Goal: Transaction & Acquisition: Book appointment/travel/reservation

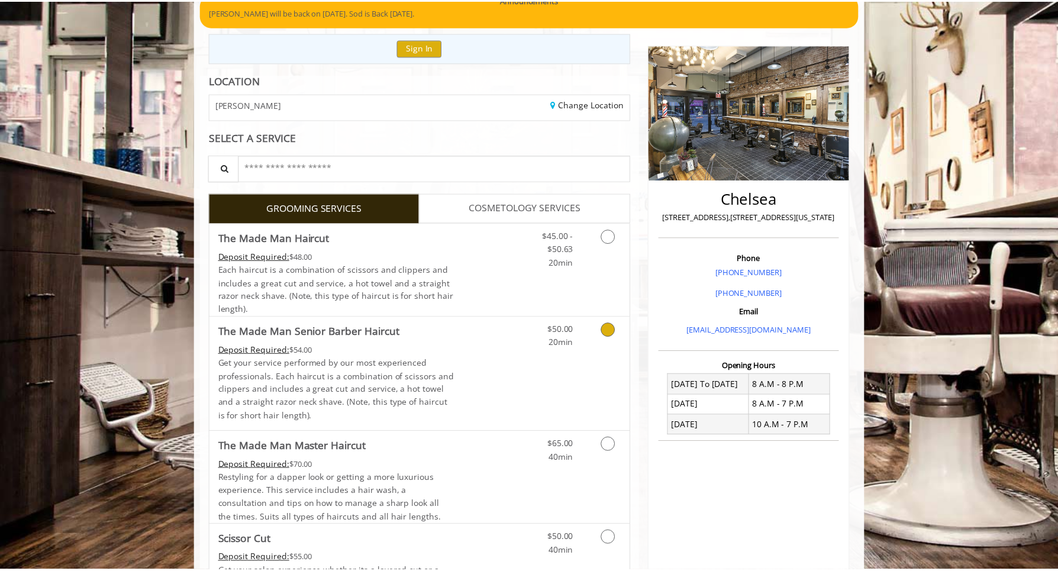
scroll to position [202, 0]
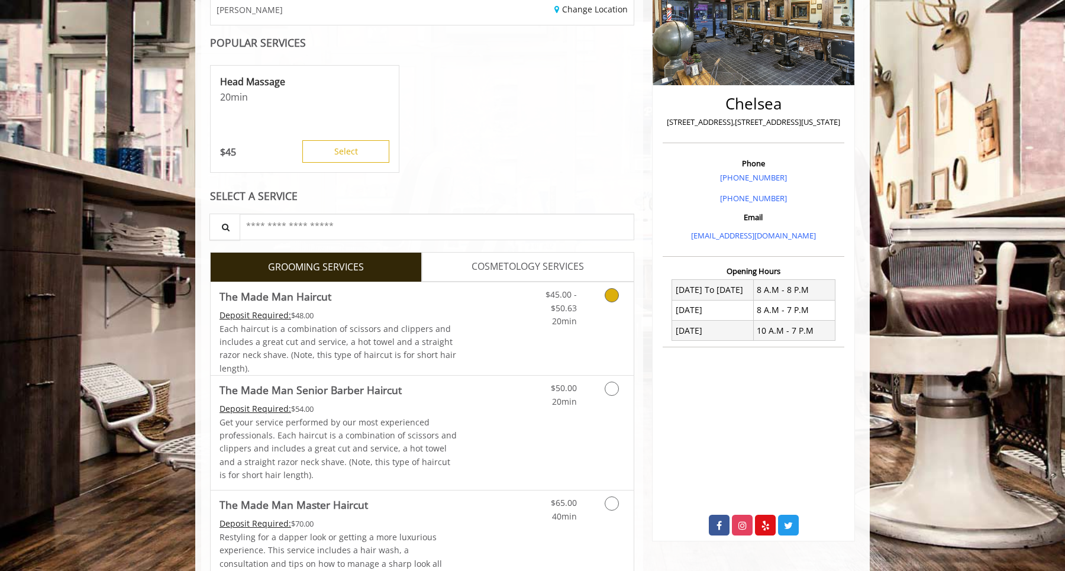
click at [459, 303] on link "Discounted Price" at bounding box center [492, 328] width 70 height 93
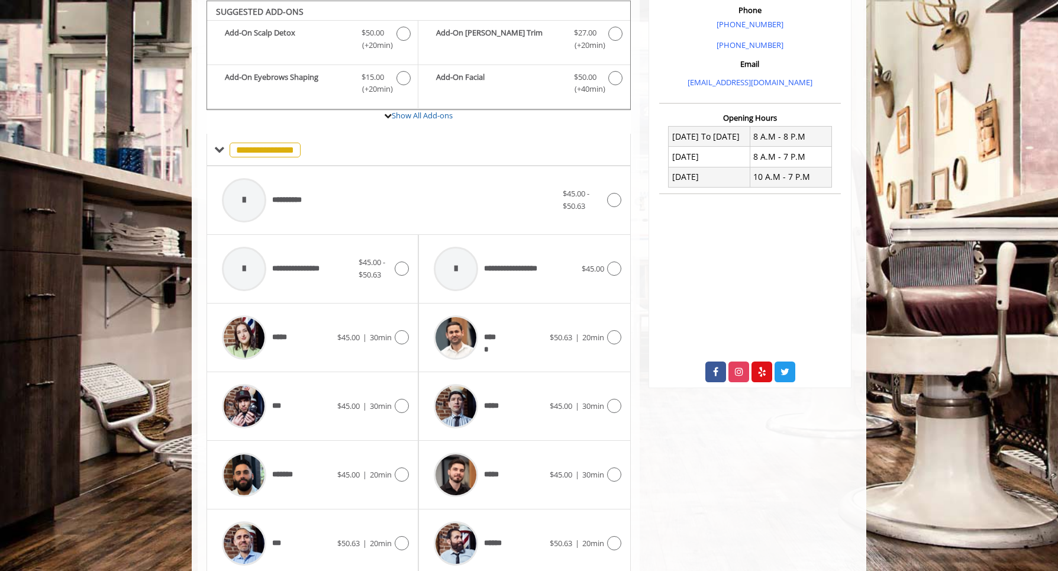
scroll to position [472, 0]
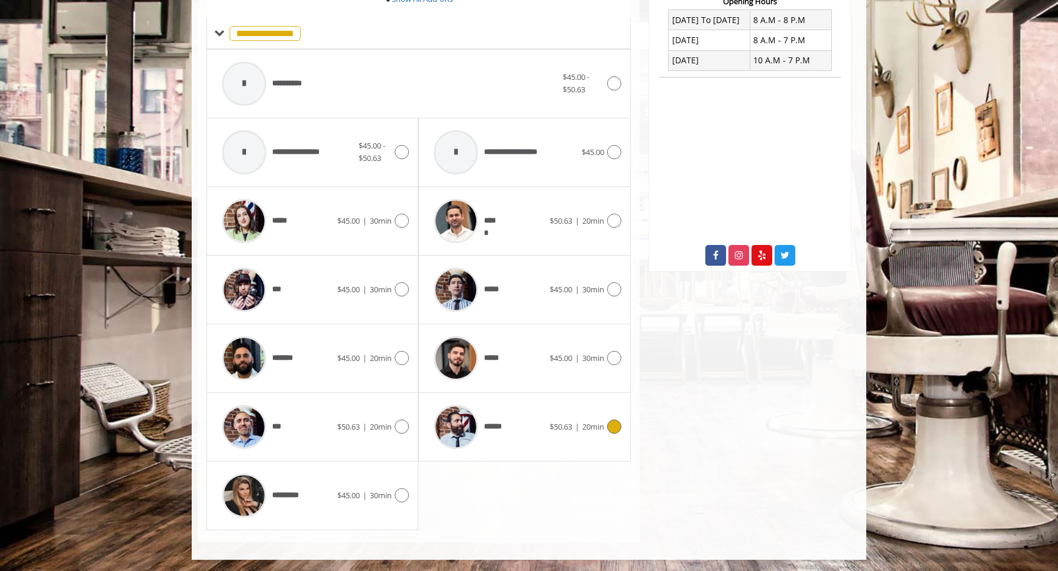
click at [538, 433] on div "******" at bounding box center [488, 427] width 121 height 56
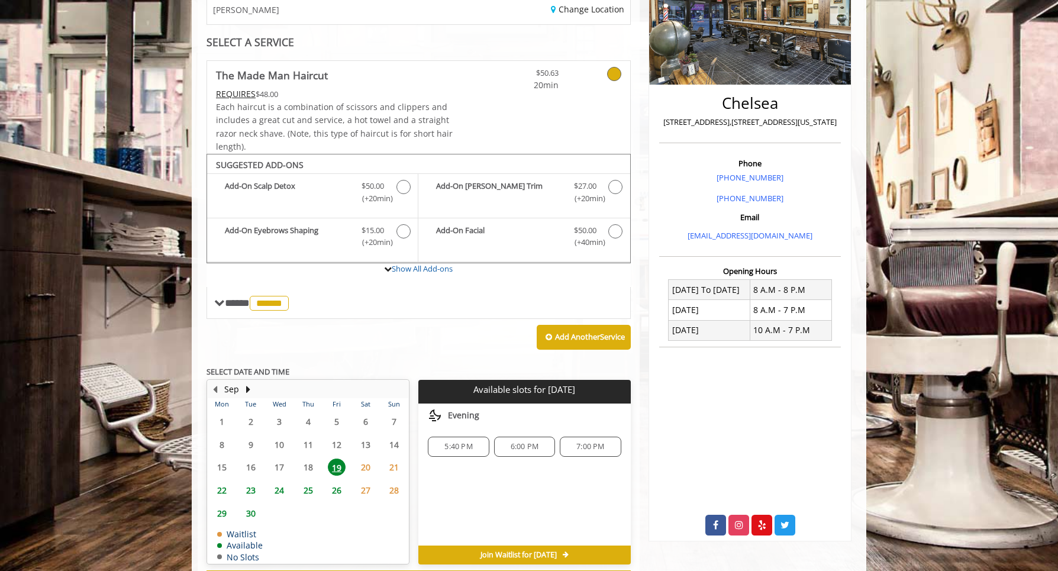
scroll to position [253, 0]
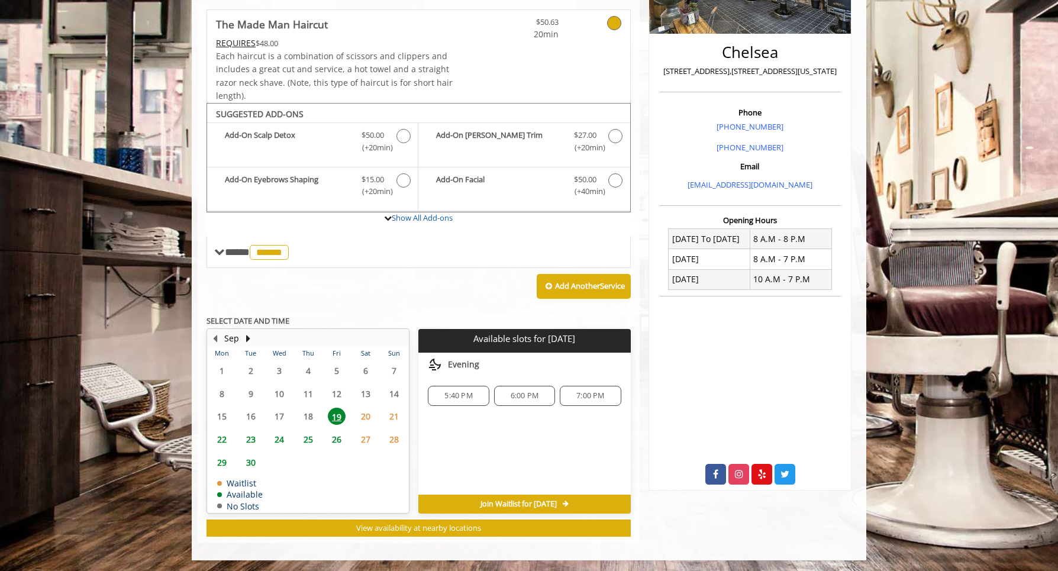
click at [458, 451] on div "Choose a time below for Fri, Sep 19 2025 Evening 5:40 PM 6:00 PM 7:00 PM" at bounding box center [524, 424] width 212 height 142
click at [454, 398] on span "5:40 PM" at bounding box center [458, 395] width 28 height 9
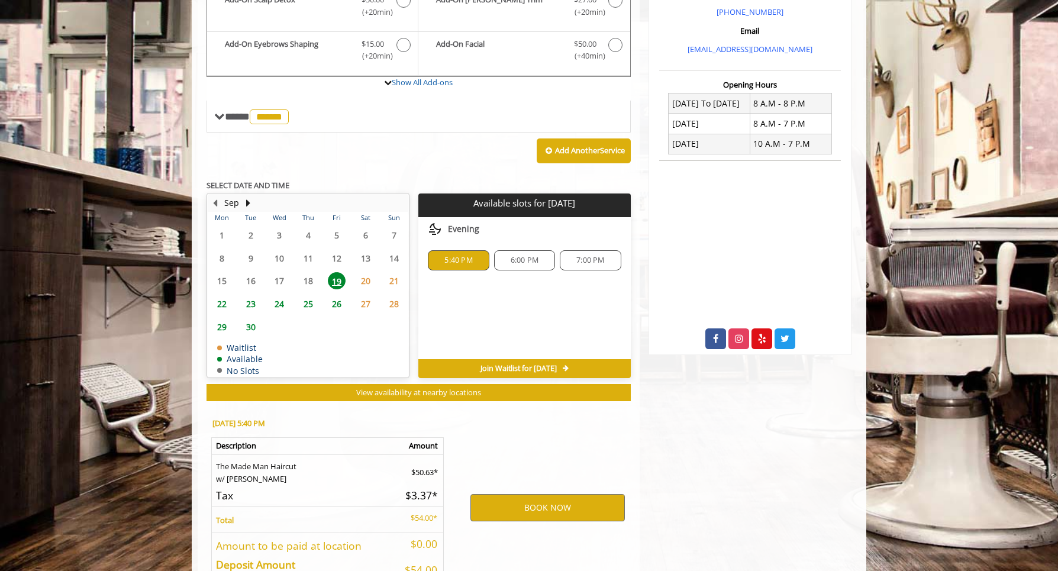
scroll to position [467, 0]
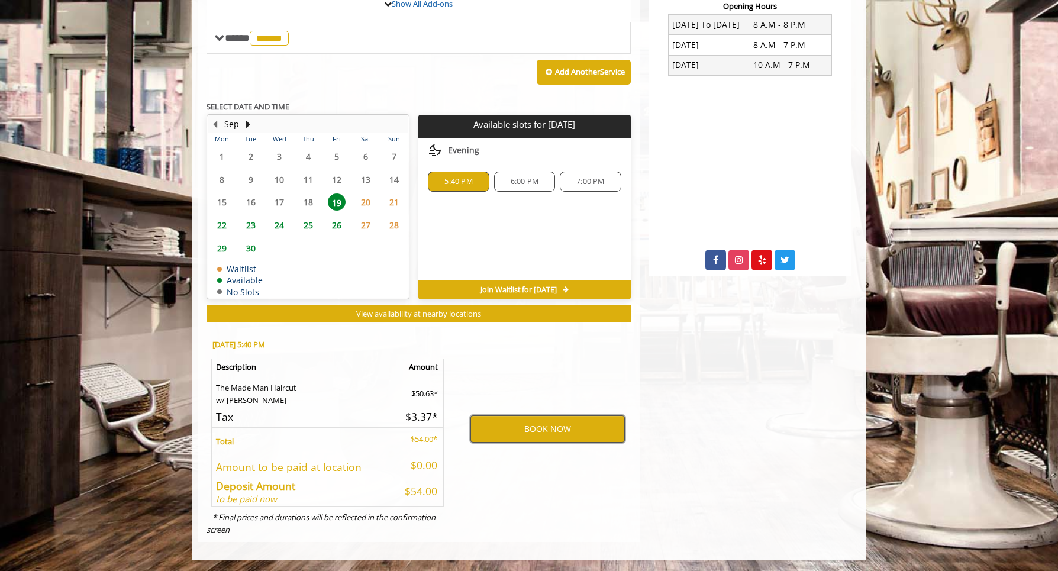
click at [562, 427] on button "BOOK NOW" at bounding box center [547, 428] width 154 height 27
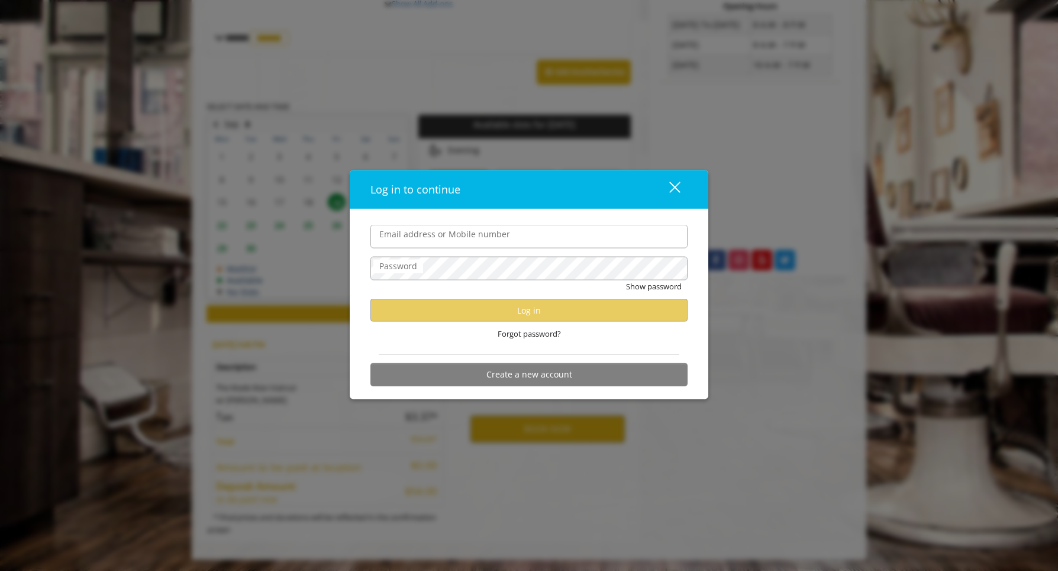
click at [608, 242] on input "Email address or Mobile number" at bounding box center [528, 237] width 317 height 24
click at [0, 570] on com-1password-button at bounding box center [0, 572] width 0 height 0
click at [508, 238] on input "Email address or Mobile number" at bounding box center [528, 237] width 317 height 24
click at [546, 246] on input "Email address or Mobile number" at bounding box center [528, 237] width 317 height 24
type input "**********"
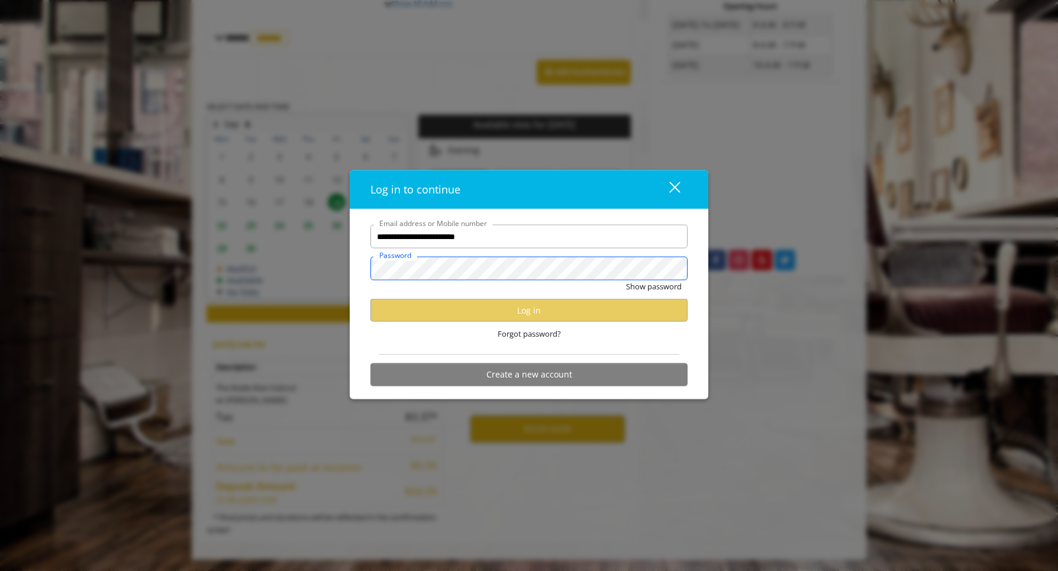
scroll to position [0, 0]
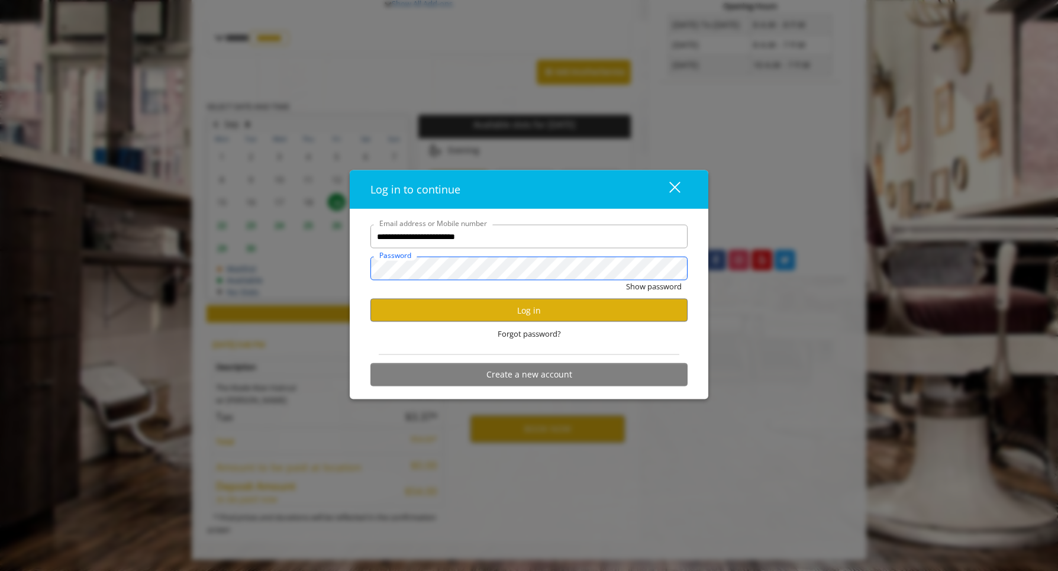
click at [626, 280] on button "Show password" at bounding box center [654, 286] width 56 height 12
click at [494, 308] on button "Log in" at bounding box center [528, 310] width 317 height 23
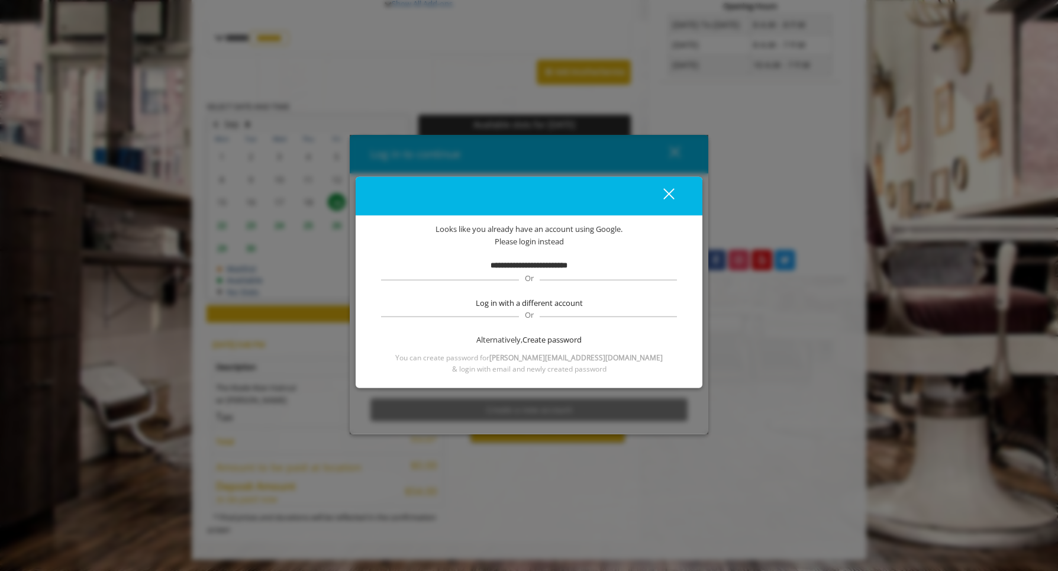
click at [549, 269] on b "**********" at bounding box center [529, 265] width 77 height 8
click at [531, 265] on b "**********" at bounding box center [529, 265] width 77 height 8
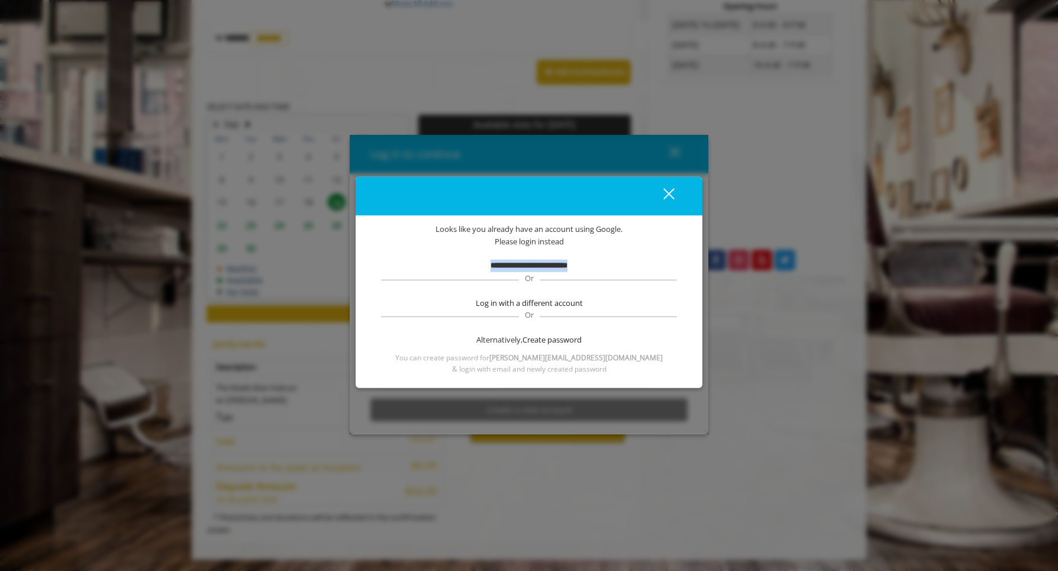
click at [669, 195] on div "close" at bounding box center [662, 196] width 24 height 18
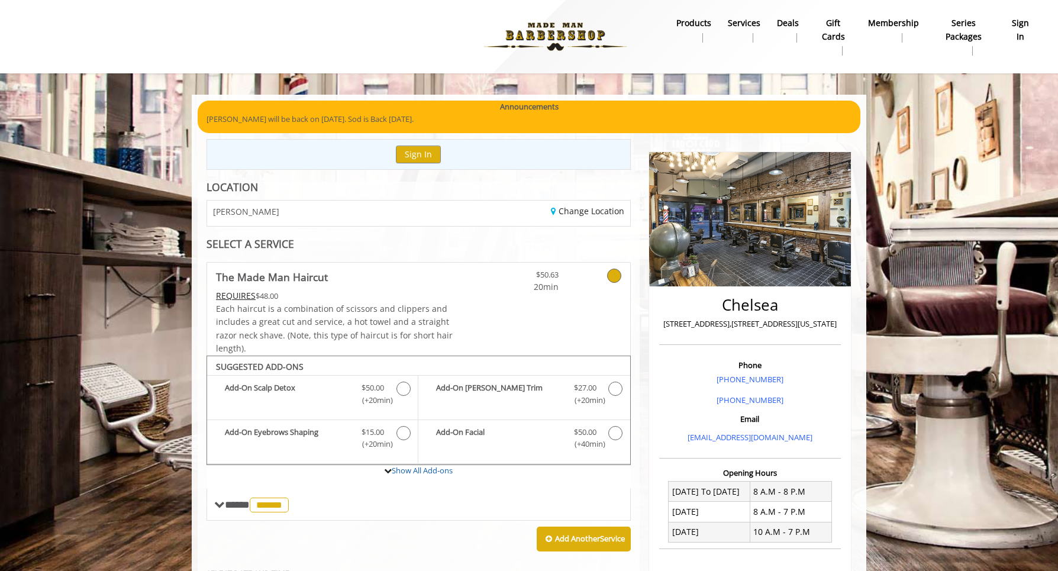
click at [1018, 22] on b "sign in" at bounding box center [1021, 30] width 24 height 27
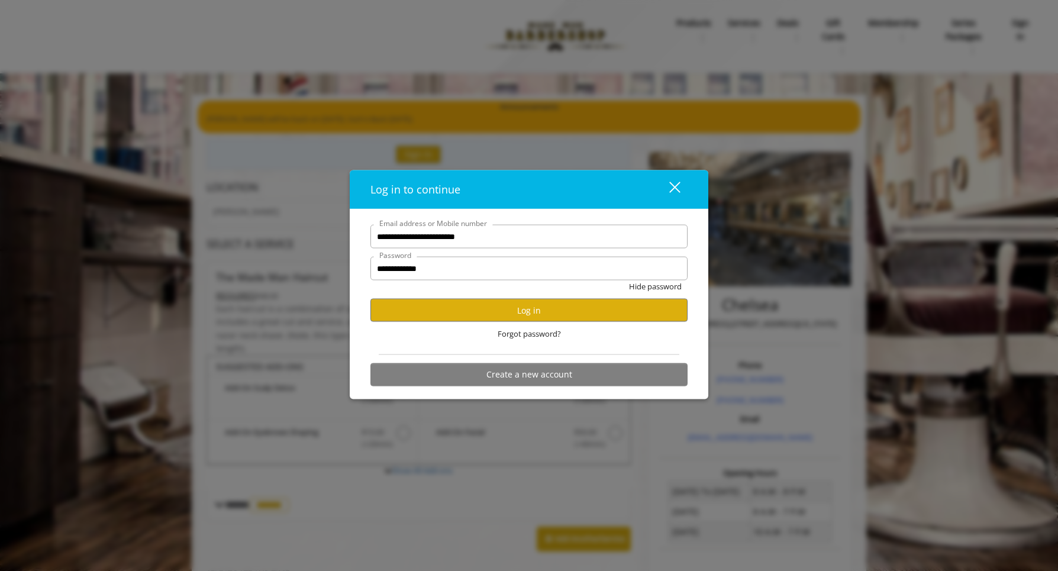
click at [683, 185] on button "close" at bounding box center [667, 190] width 40 height 24
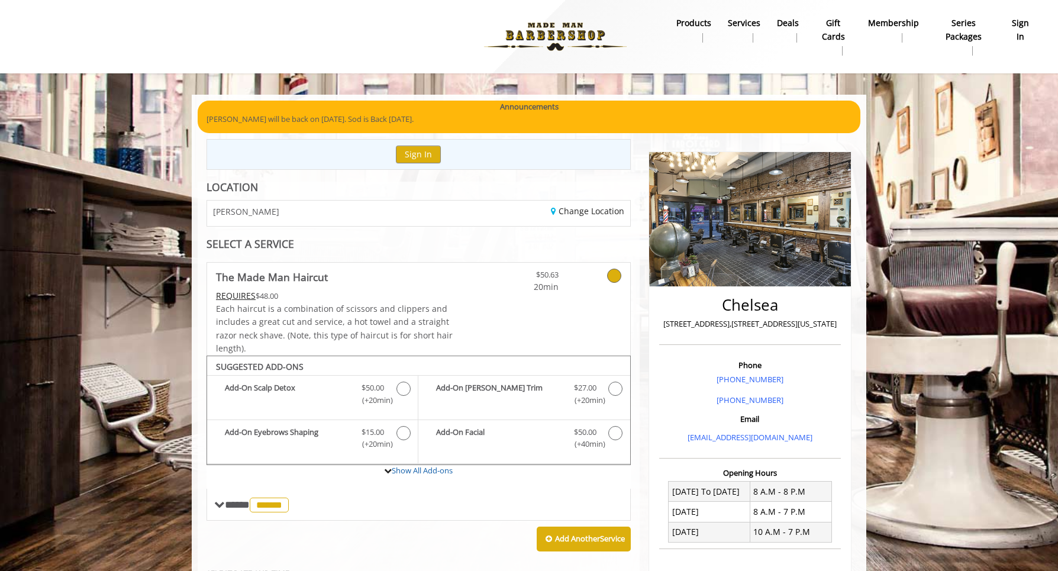
click at [534, 46] on img at bounding box center [555, 36] width 163 height 65
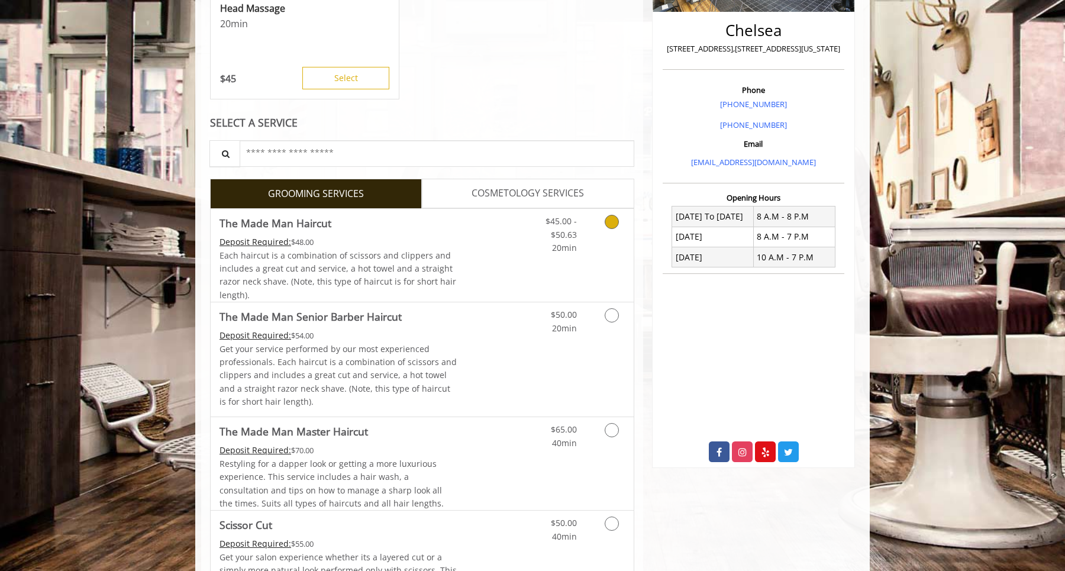
click at [566, 242] on span "20min" at bounding box center [564, 247] width 25 height 11
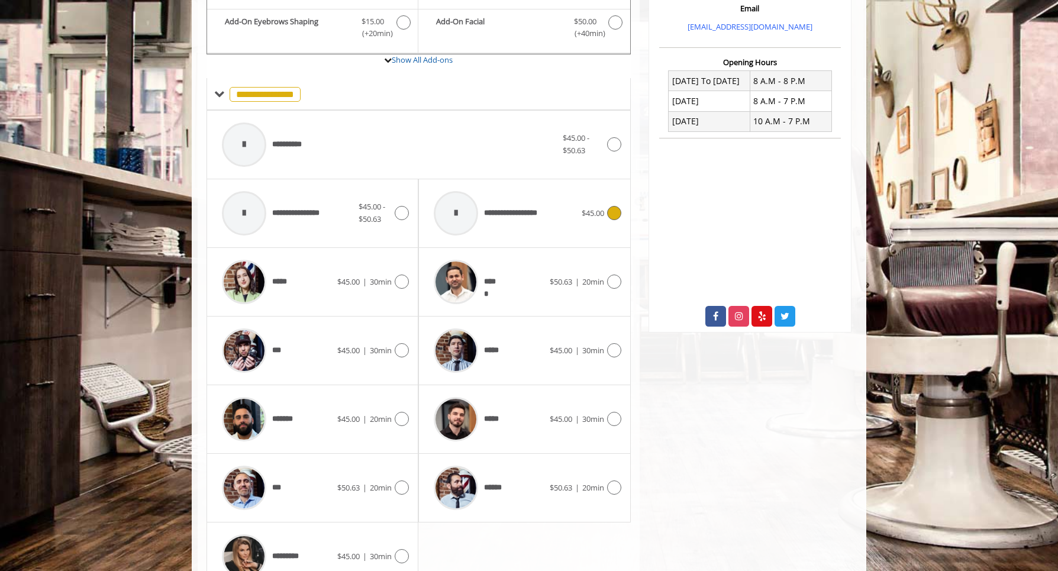
scroll to position [472, 0]
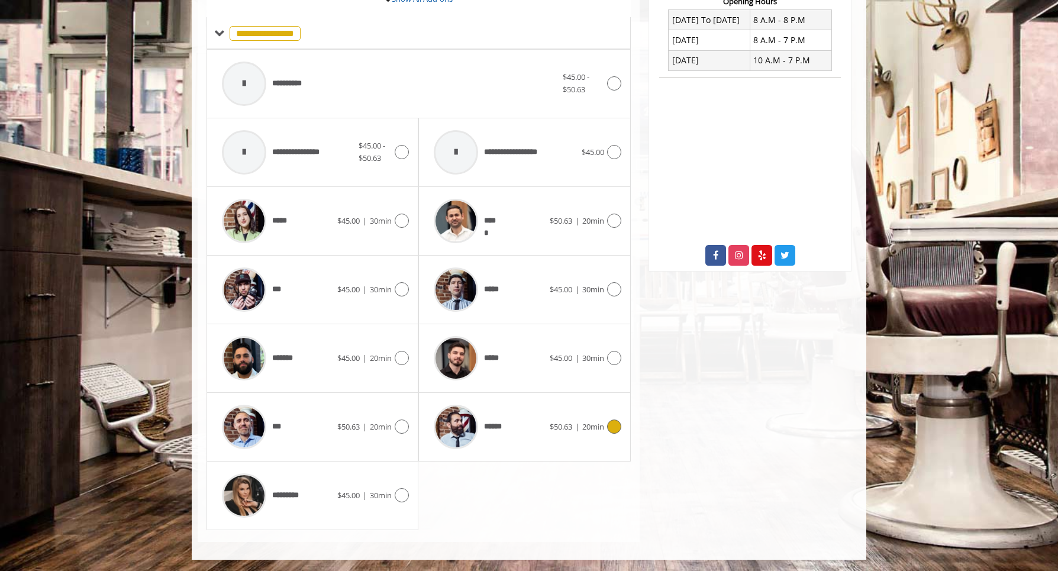
click at [483, 428] on div at bounding box center [456, 427] width 56 height 56
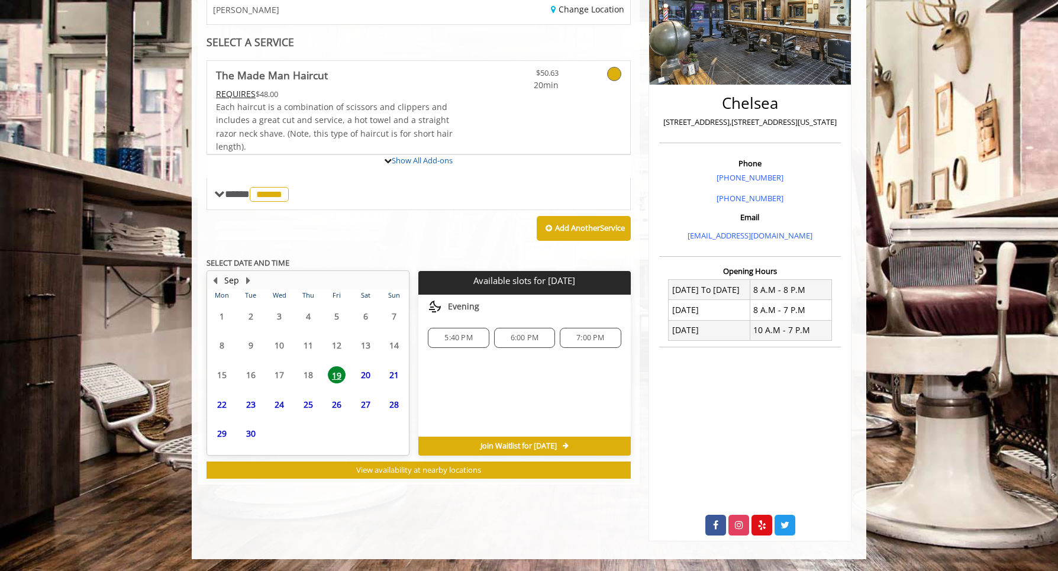
scroll to position [253, 0]
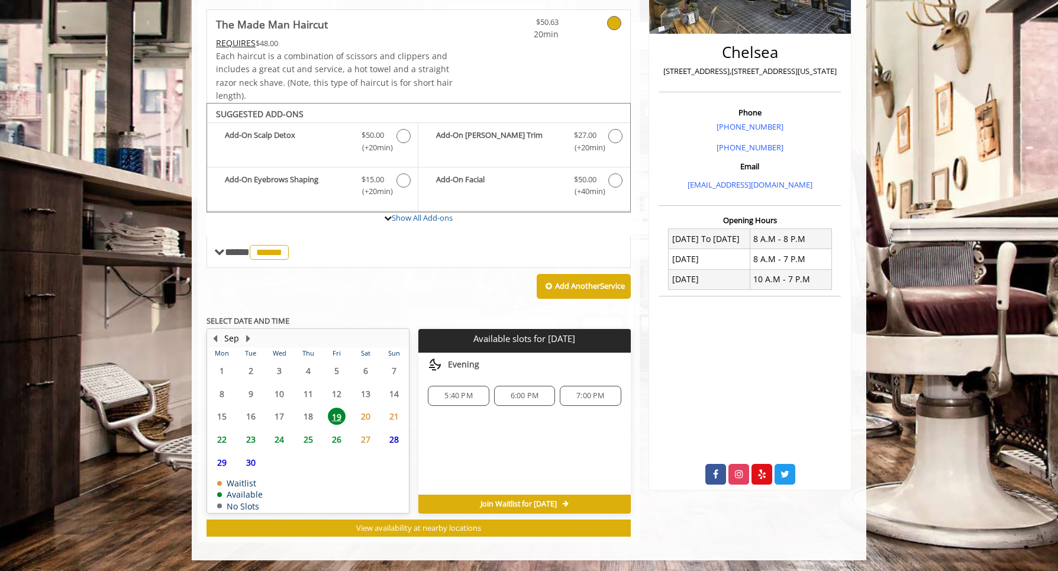
click at [460, 387] on div "5:40 PM" at bounding box center [458, 396] width 61 height 20
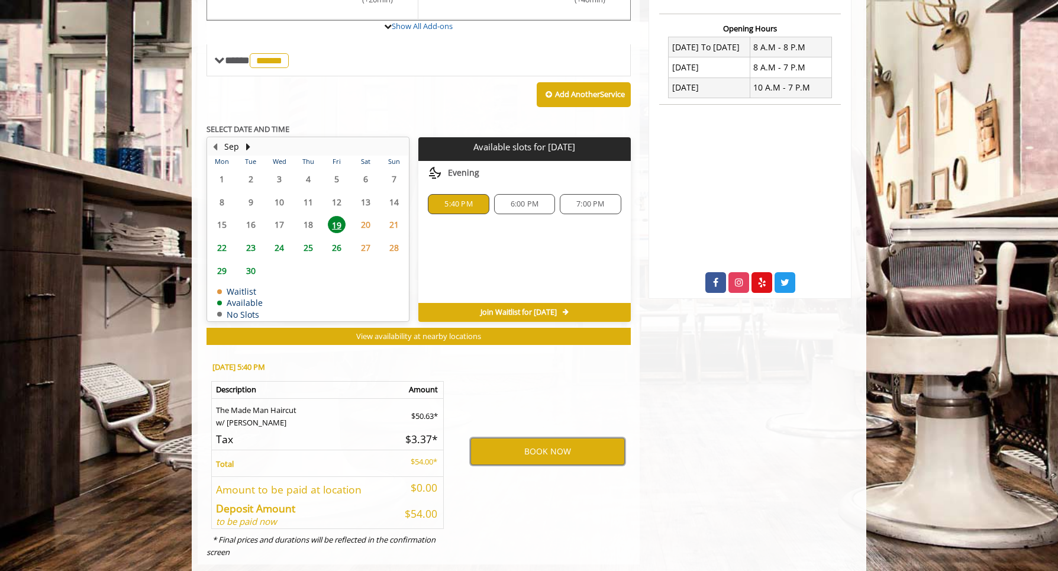
scroll to position [467, 0]
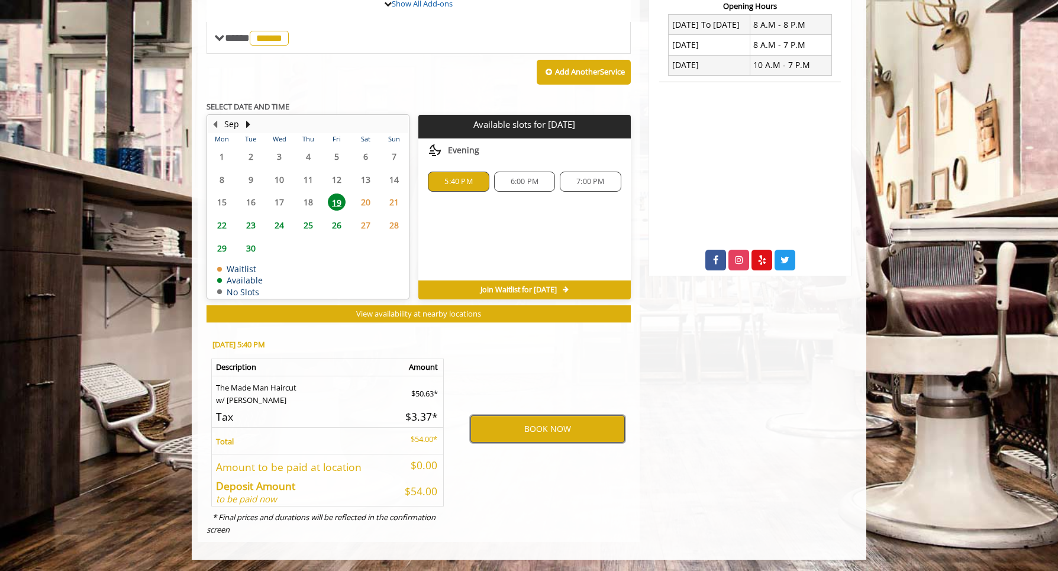
click at [551, 427] on button "BOOK NOW" at bounding box center [547, 428] width 154 height 27
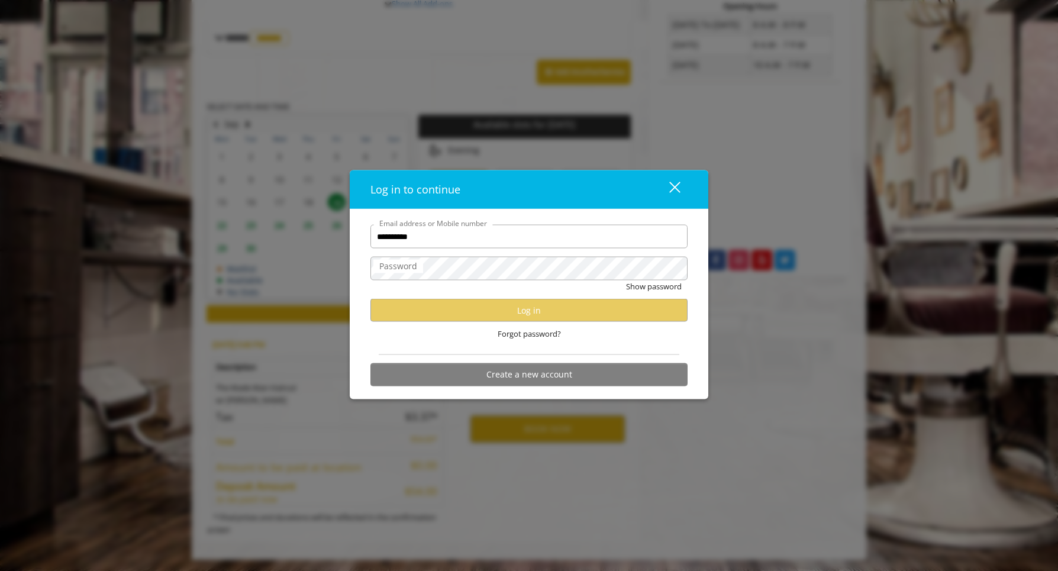
type input "**********"
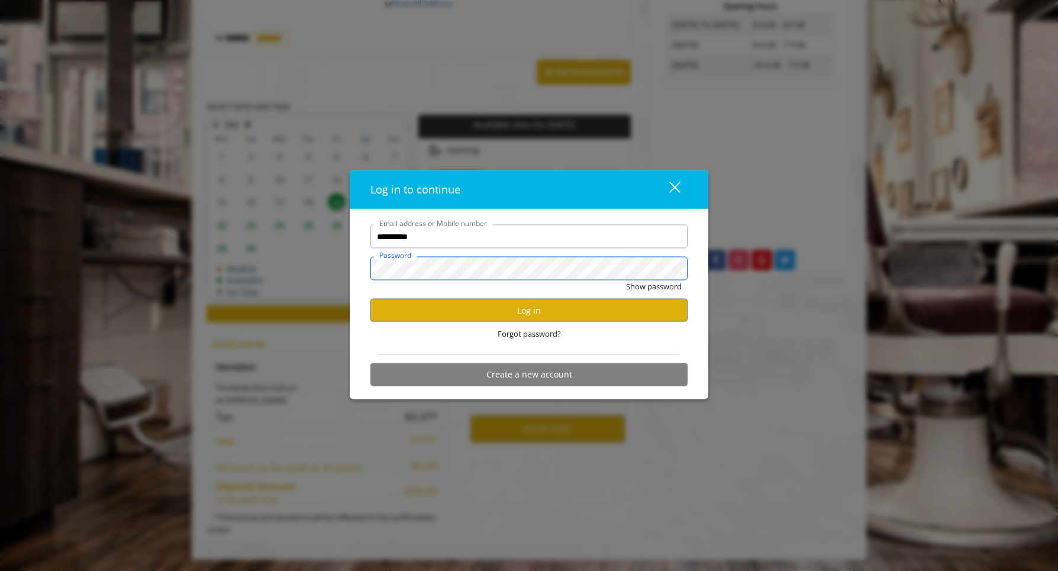
click at [626, 280] on button "Show password" at bounding box center [654, 286] width 56 height 12
click at [633, 305] on button "Log in" at bounding box center [528, 310] width 317 height 23
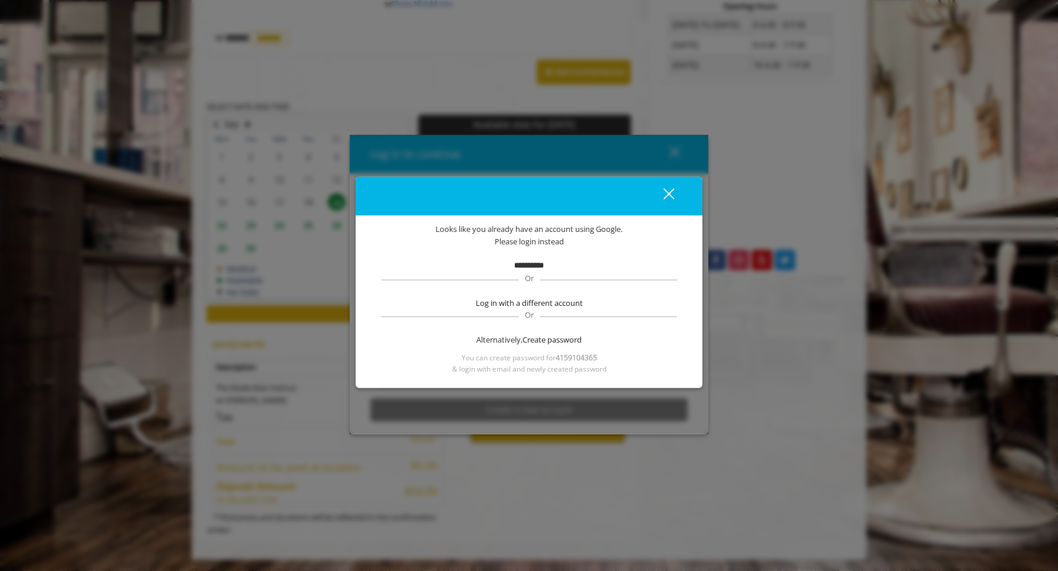
click at [672, 192] on div "close" at bounding box center [662, 196] width 24 height 18
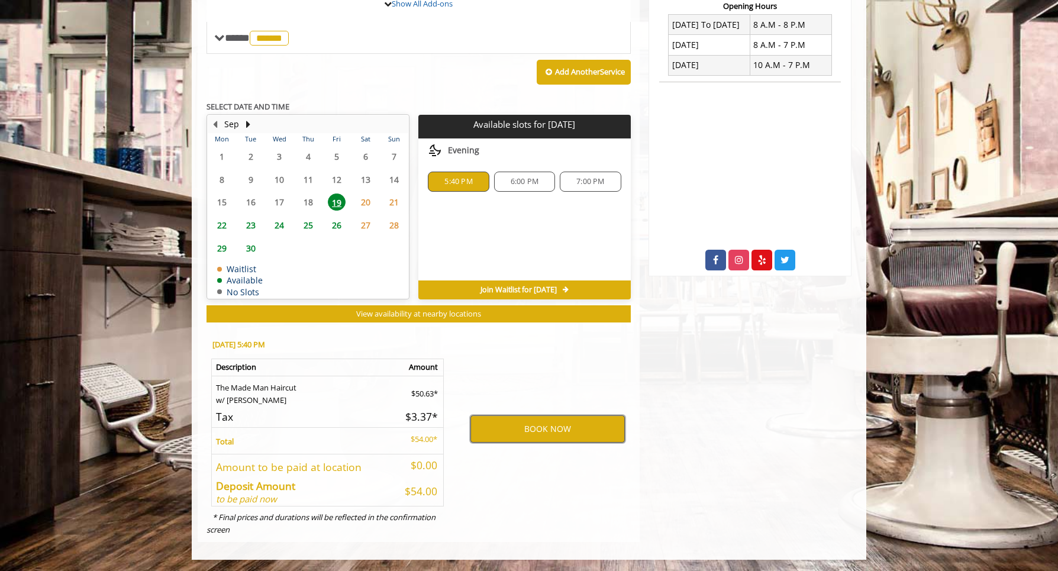
click at [553, 433] on button "BOOK NOW" at bounding box center [547, 428] width 154 height 27
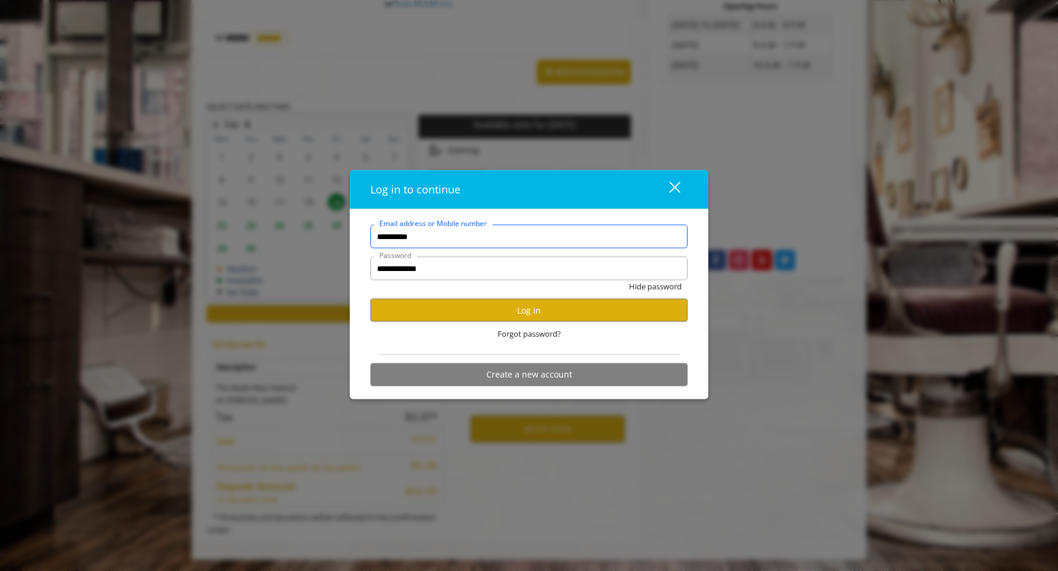
click at [502, 246] on input "**********" at bounding box center [528, 237] width 317 height 24
type input "**********"
click at [553, 310] on button "Log in" at bounding box center [528, 310] width 317 height 23
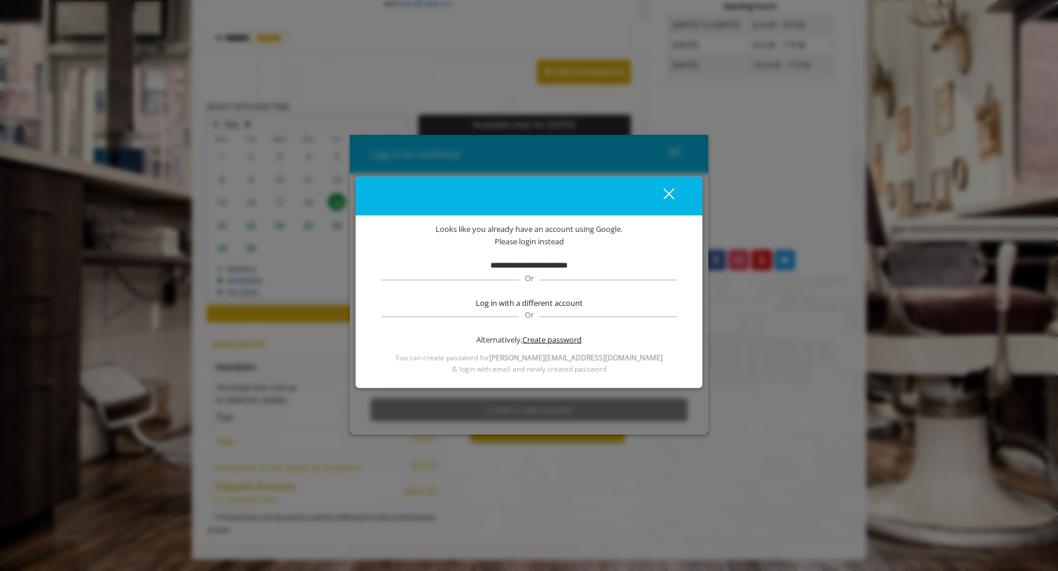
click at [559, 338] on span "Create password" at bounding box center [552, 340] width 59 height 12
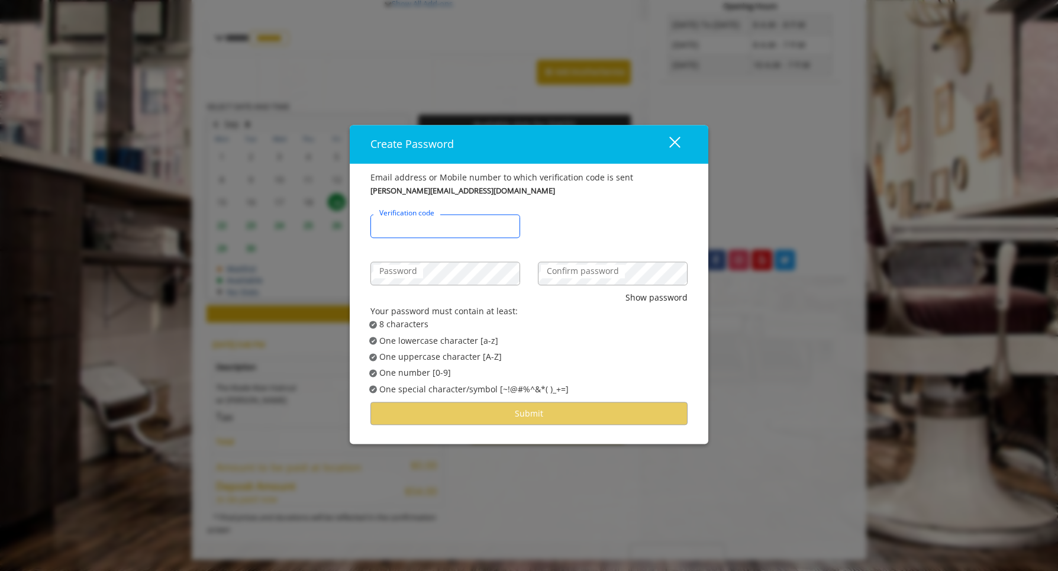
click at [465, 234] on input "Verification code" at bounding box center [445, 227] width 150 height 24
click at [0, 570] on com-1password-button at bounding box center [0, 572] width 0 height 0
type input "******"
click at [0, 570] on com-1password-button at bounding box center [0, 572] width 0 height 0
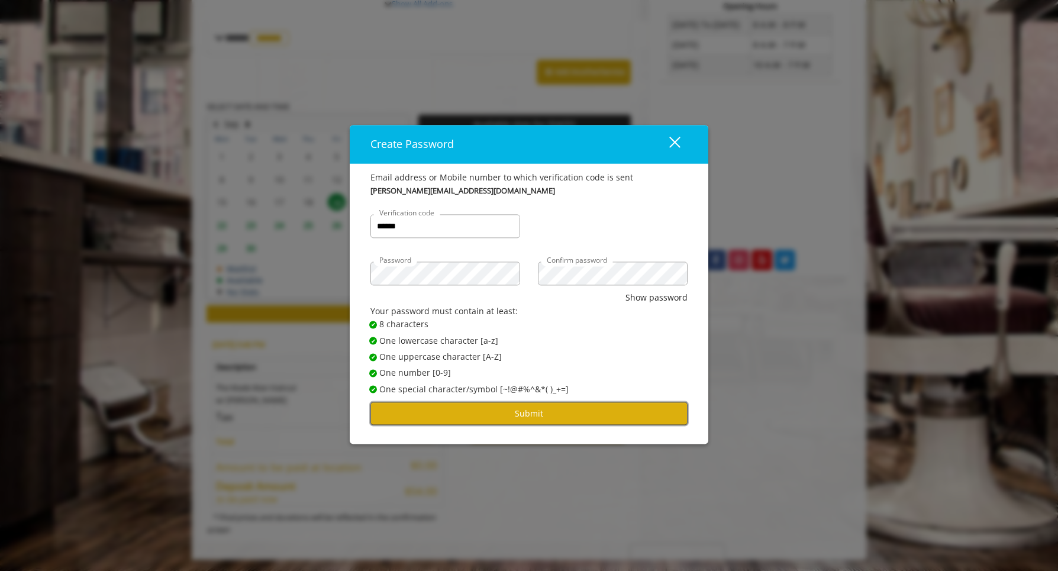
click at [555, 412] on button "Submit" at bounding box center [528, 413] width 317 height 23
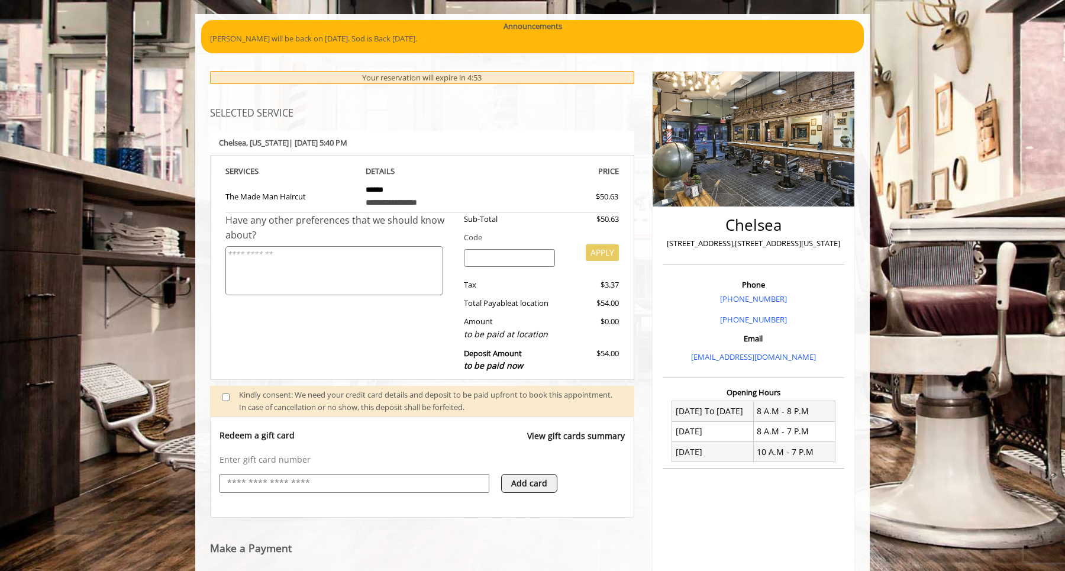
scroll to position [149, 0]
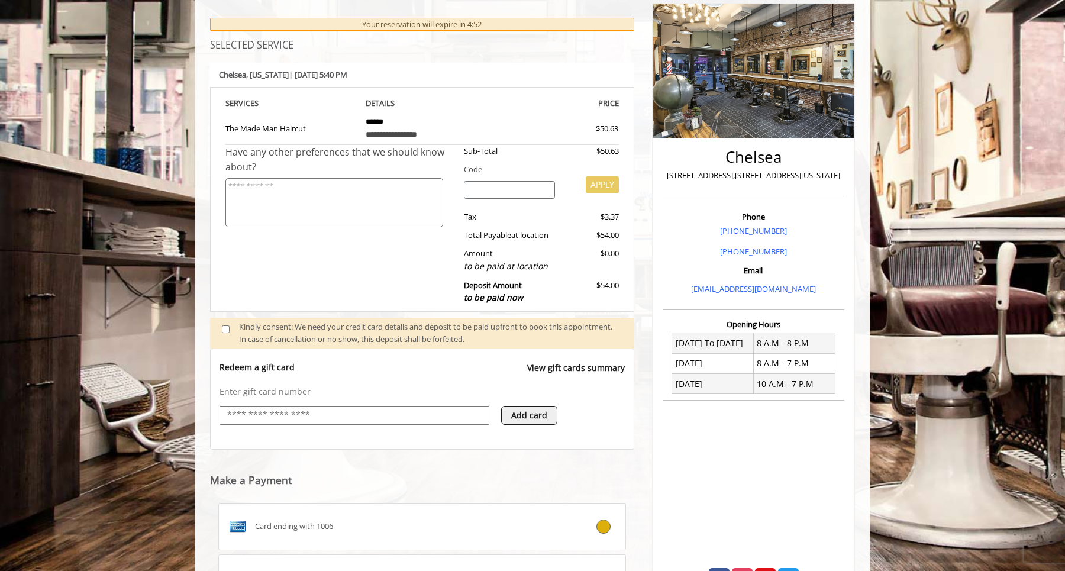
click at [334, 421] on input "text" at bounding box center [354, 415] width 257 height 14
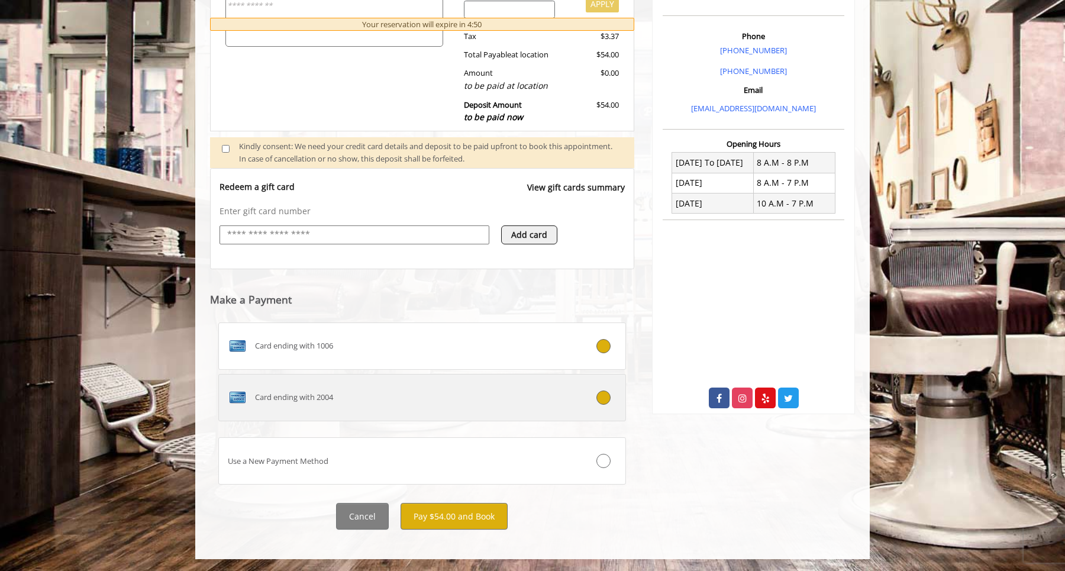
click at [496, 398] on div "Card ending with 2004" at bounding box center [388, 397] width 338 height 19
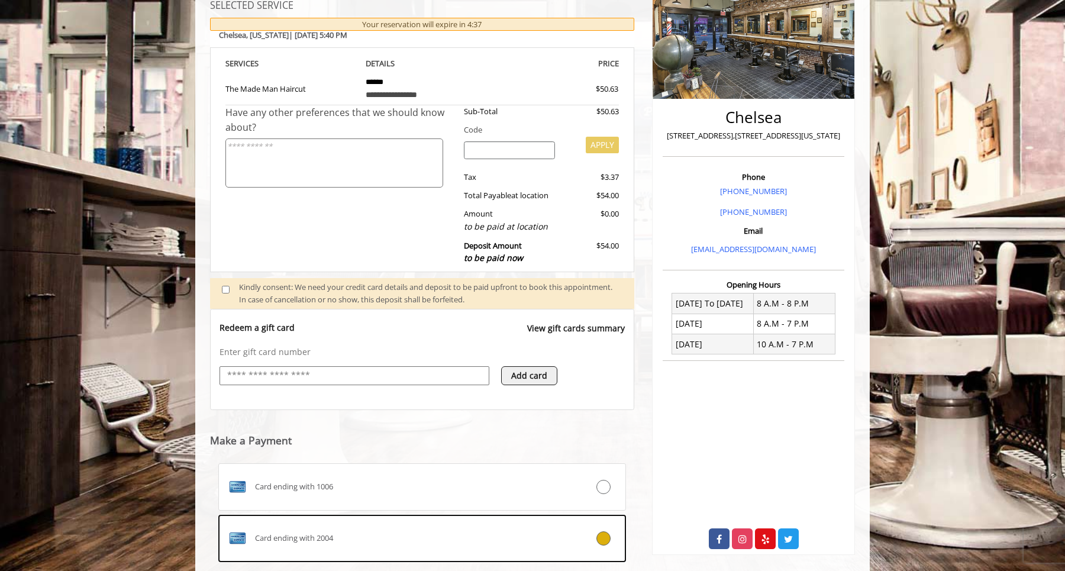
scroll to position [329, 0]
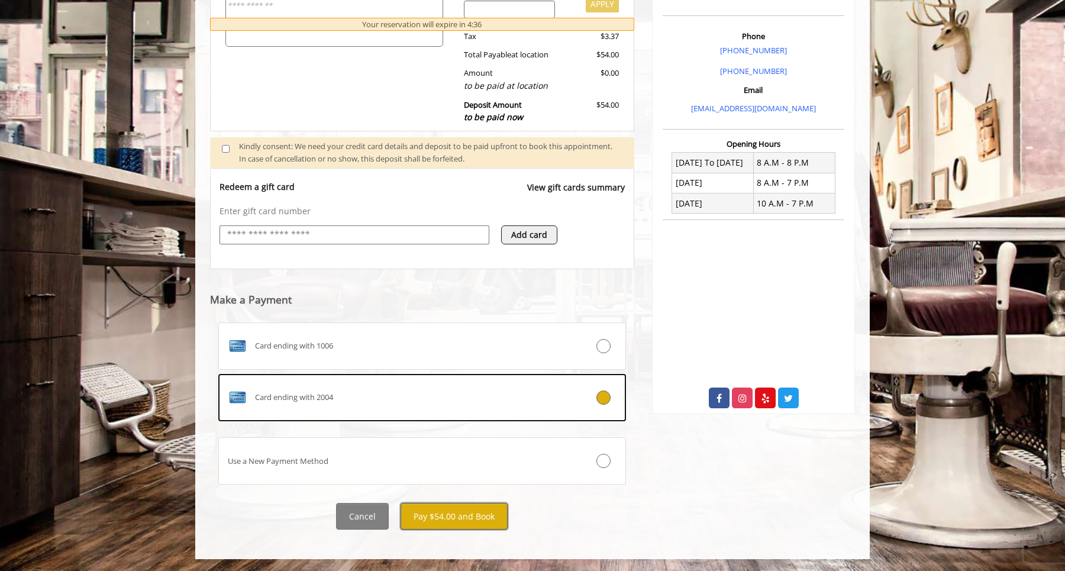
click at [481, 523] on button "Pay $54.00 and Book" at bounding box center [454, 516] width 107 height 27
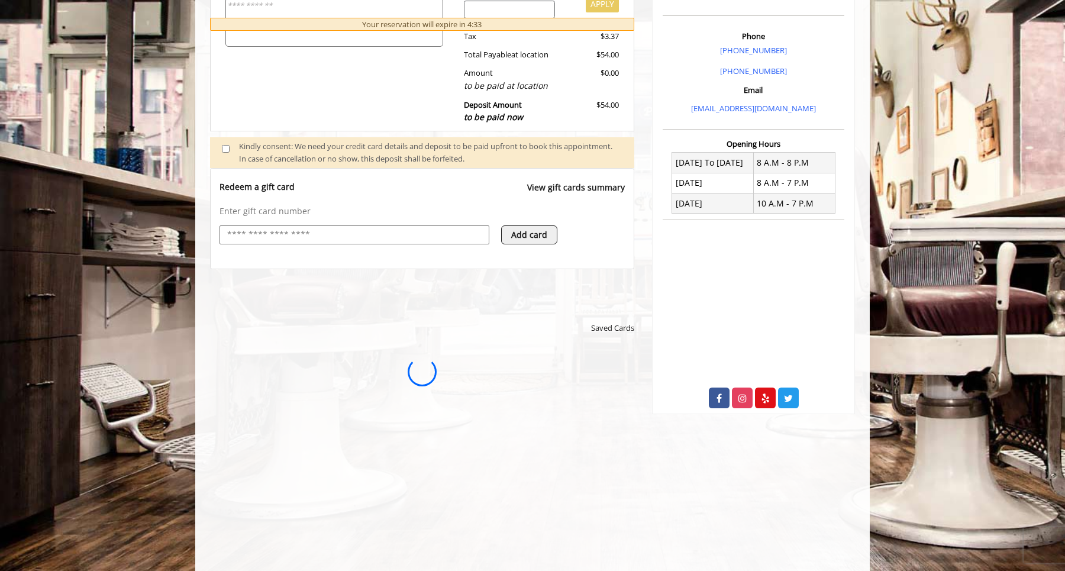
scroll to position [0, 0]
